Goal: Information Seeking & Learning: Compare options

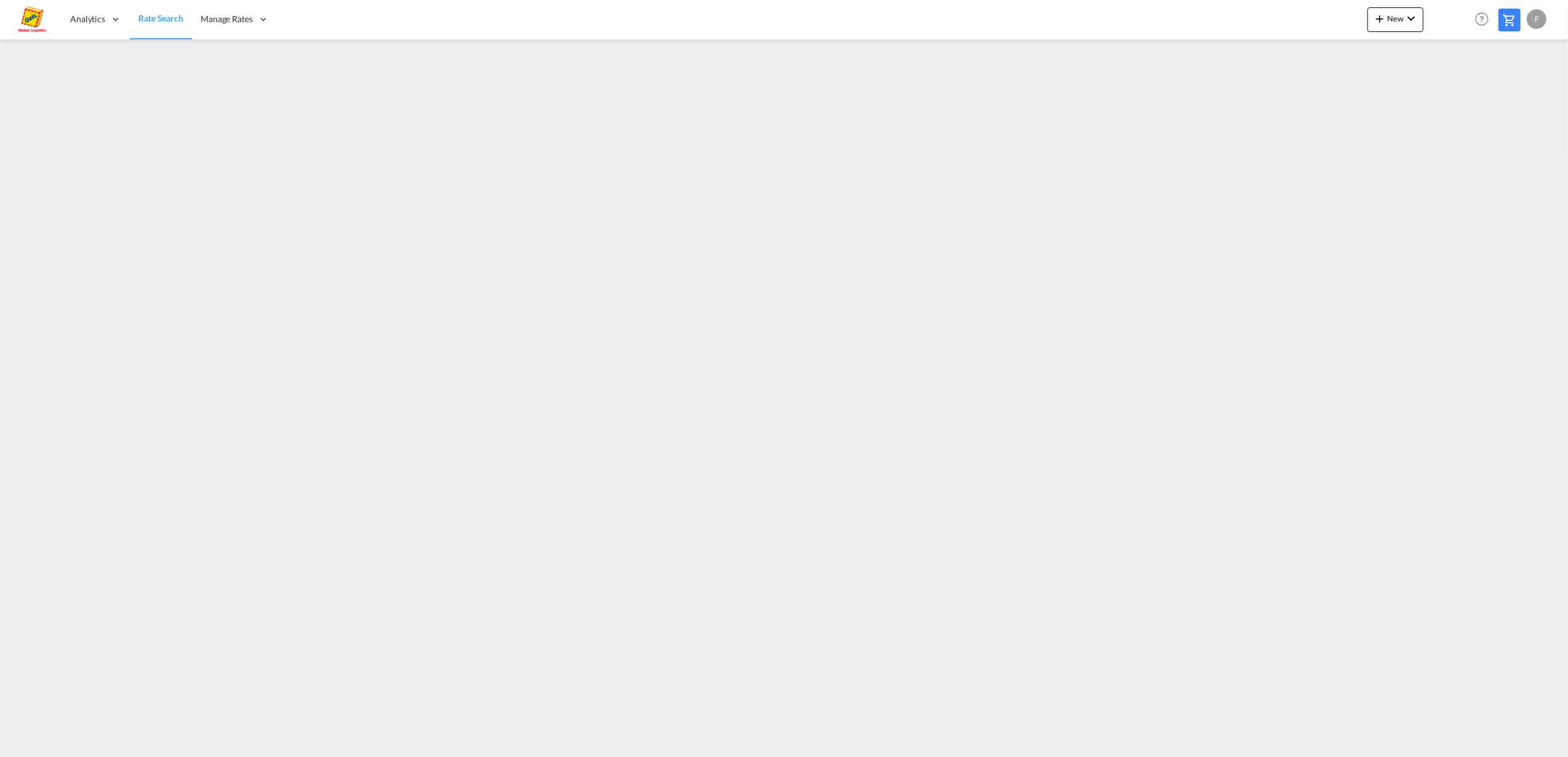
click at [158, 22] on span "Rate Search" at bounding box center [161, 18] width 45 height 10
